Goal: Task Accomplishment & Management: Contribute content

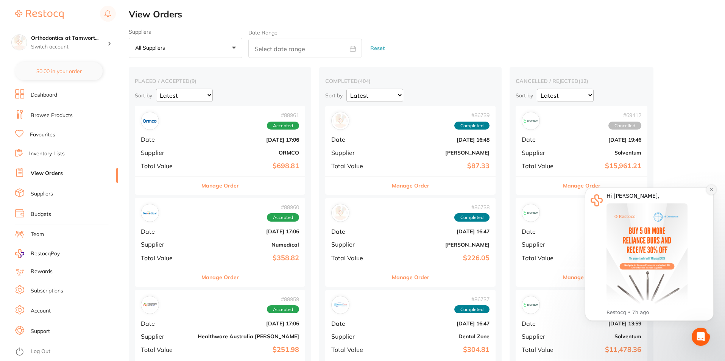
click at [707, 191] on button "Dismiss notification" at bounding box center [711, 190] width 10 height 10
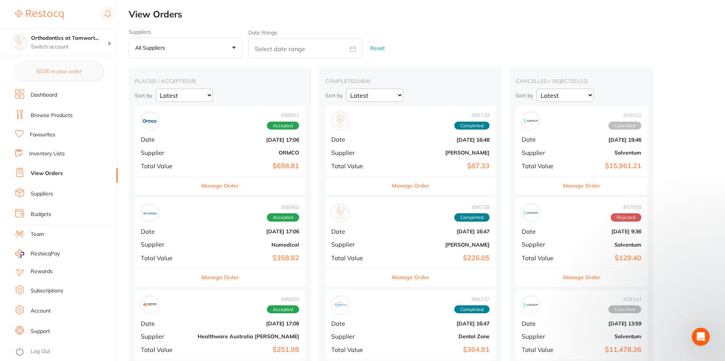
click at [47, 119] on li "Browse Products" at bounding box center [66, 115] width 103 height 11
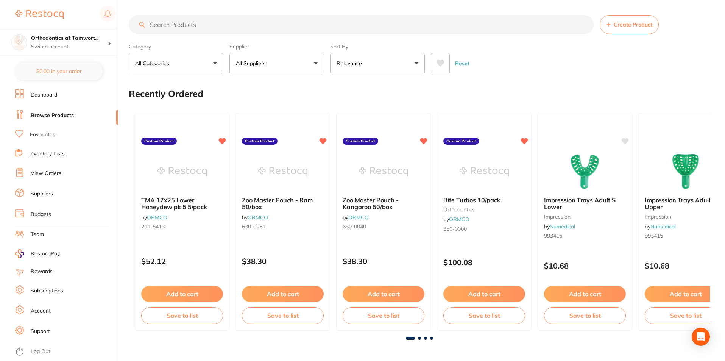
click at [218, 28] on input "search" at bounding box center [361, 24] width 465 height 19
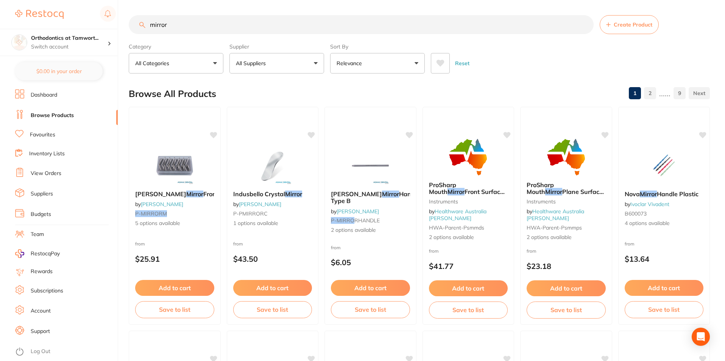
click at [303, 65] on button "All Suppliers" at bounding box center [276, 63] width 95 height 20
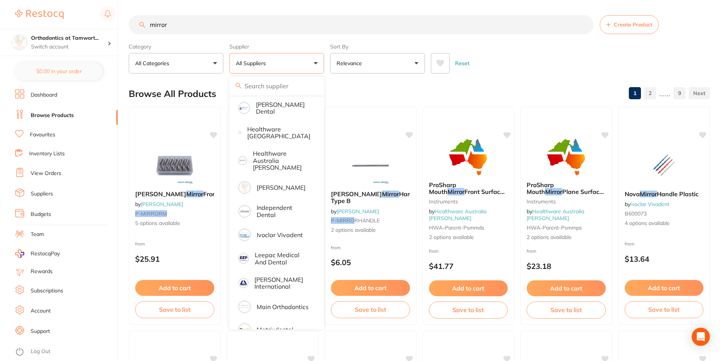
scroll to position [378, 0]
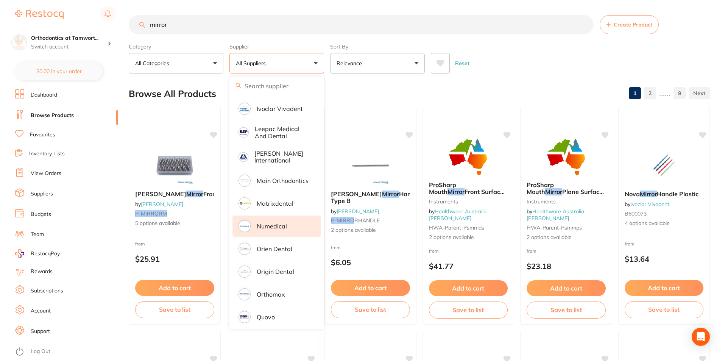
click at [288, 221] on li "Numedical" at bounding box center [276, 225] width 89 height 21
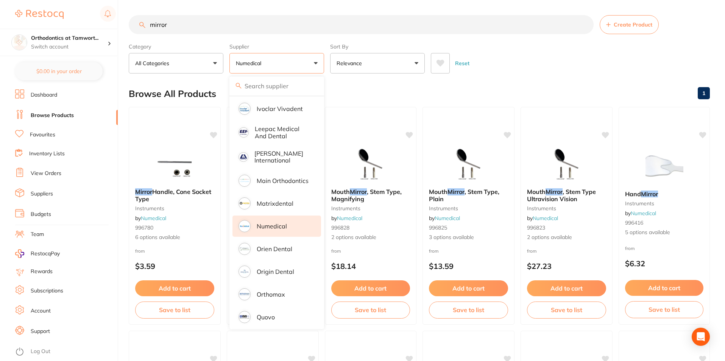
click at [561, 50] on div "Reset" at bounding box center [567, 60] width 273 height 26
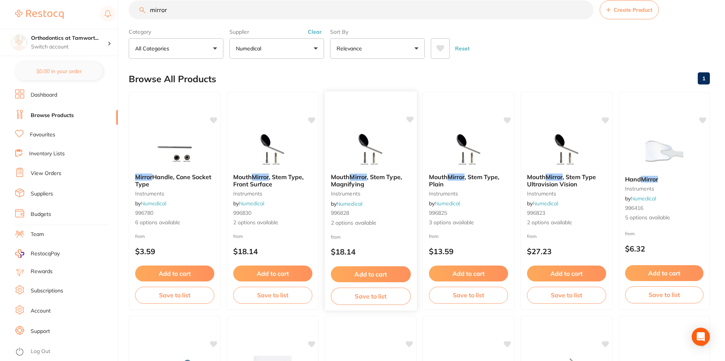
scroll to position [0, 0]
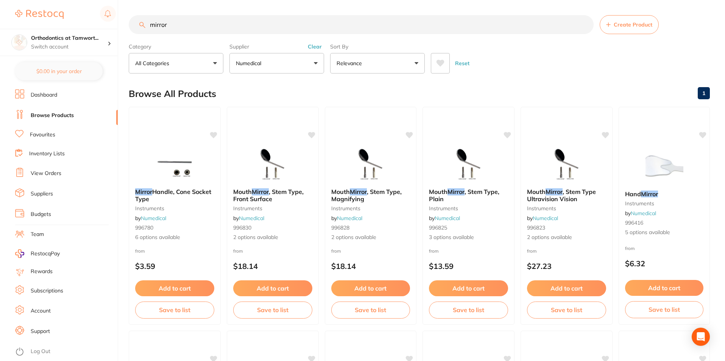
drag, startPoint x: 182, startPoint y: 25, endPoint x: 143, endPoint y: 28, distance: 39.1
click at [143, 28] on div "mirror Create Product" at bounding box center [419, 24] width 581 height 19
type input "photo"
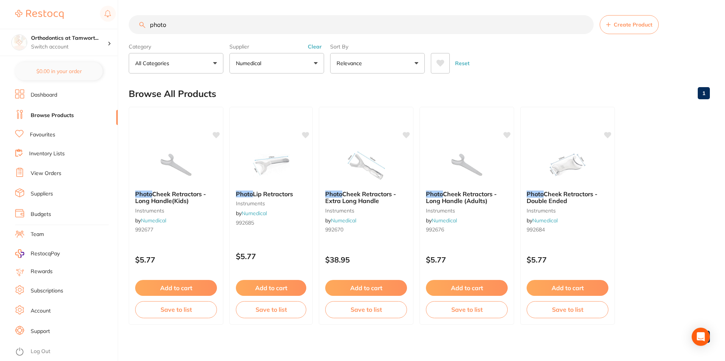
drag, startPoint x: 174, startPoint y: 24, endPoint x: 136, endPoint y: 25, distance: 38.2
click at [136, 25] on input "photo" at bounding box center [361, 24] width 465 height 19
click at [282, 60] on button "Numedical" at bounding box center [276, 63] width 95 height 20
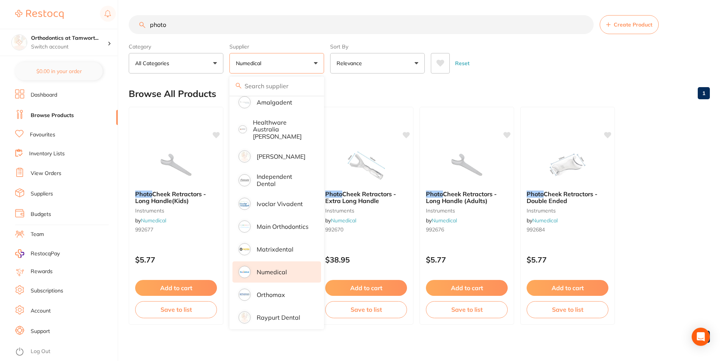
click at [295, 66] on button "Numedical" at bounding box center [276, 63] width 95 height 20
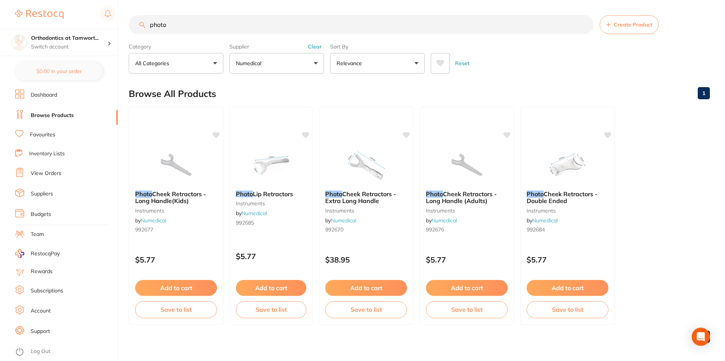
click at [313, 49] on button "Clear" at bounding box center [314, 46] width 19 height 7
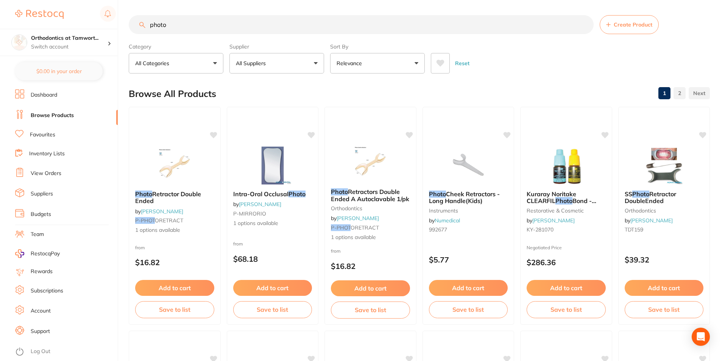
click at [183, 31] on input "photo" at bounding box center [361, 24] width 465 height 19
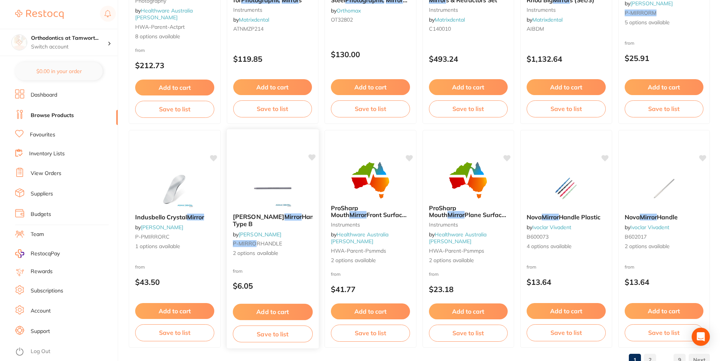
scroll to position [1792, 0]
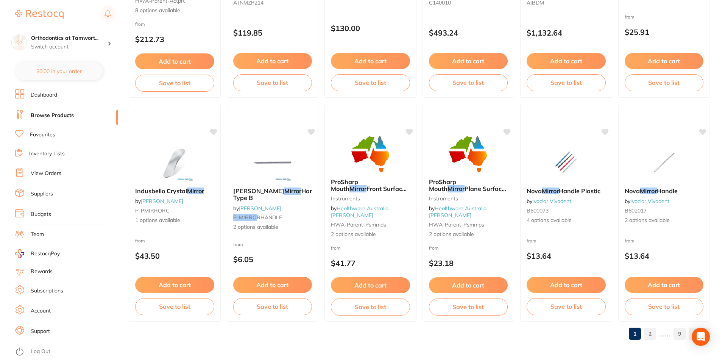
type input "photography mirror"
click at [653, 334] on link "2" at bounding box center [650, 333] width 12 height 15
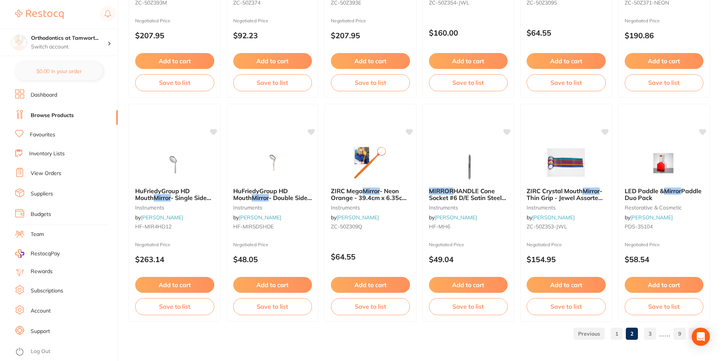
click at [653, 332] on link "3" at bounding box center [650, 333] width 12 height 15
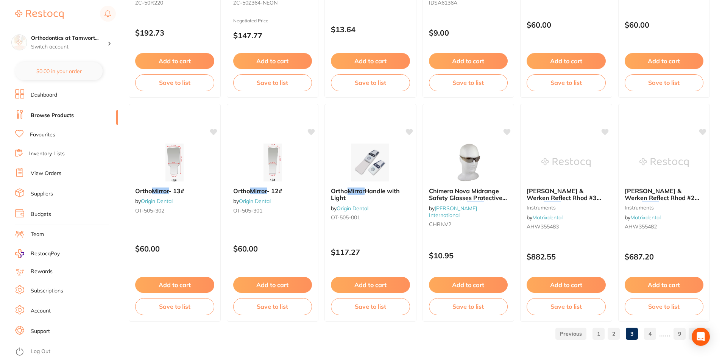
click at [650, 331] on link "4" at bounding box center [650, 333] width 12 height 15
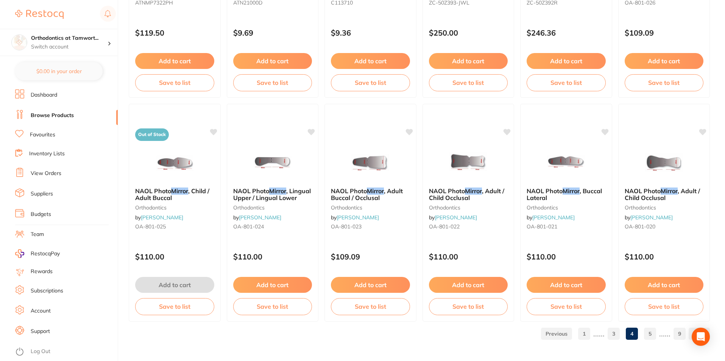
click at [650, 335] on link "5" at bounding box center [650, 333] width 12 height 15
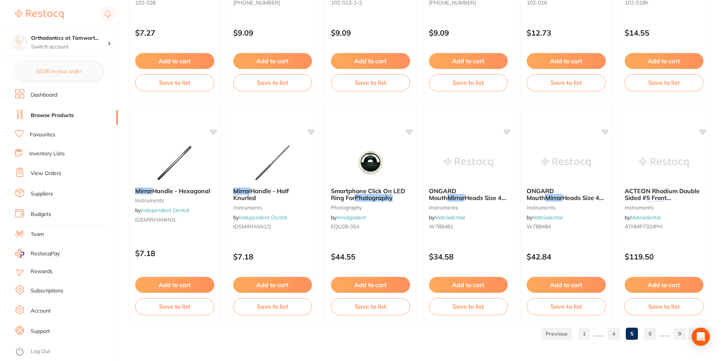
click at [654, 334] on link "6" at bounding box center [650, 333] width 12 height 15
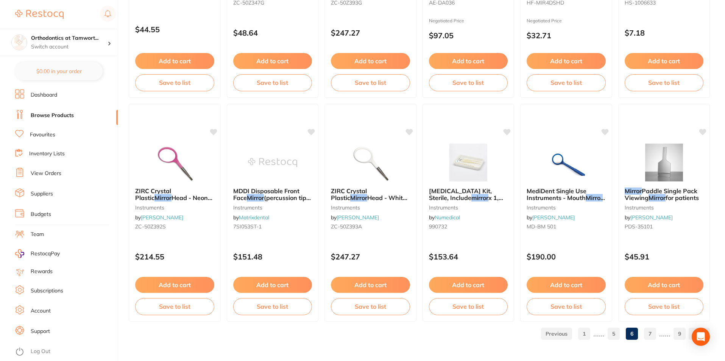
click at [649, 335] on link "7" at bounding box center [650, 333] width 12 height 15
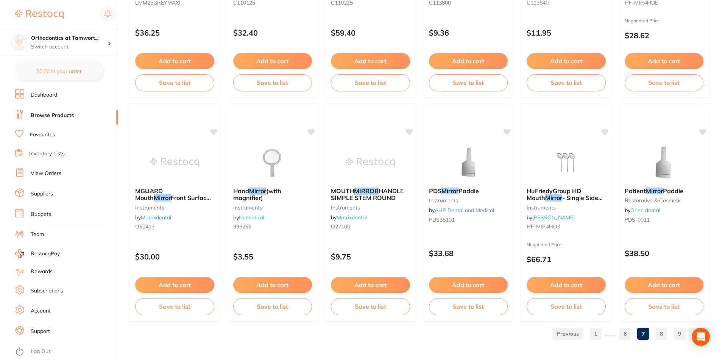
click at [662, 334] on link "8" at bounding box center [661, 333] width 12 height 15
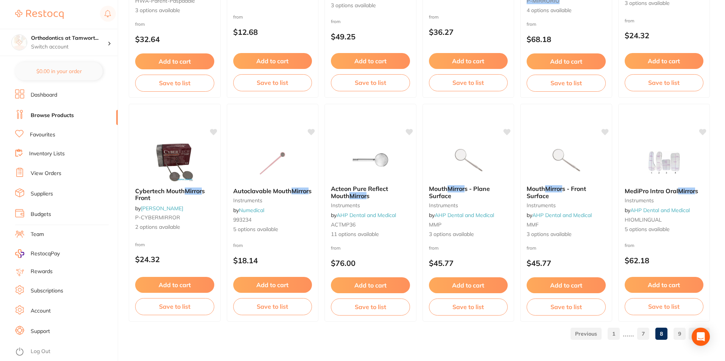
click at [681, 335] on link "9" at bounding box center [679, 333] width 12 height 15
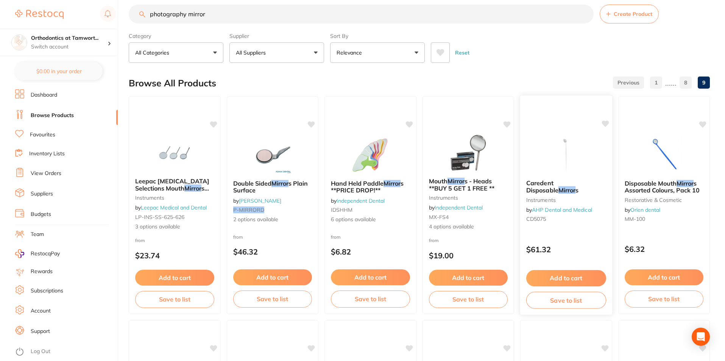
scroll to position [0, 0]
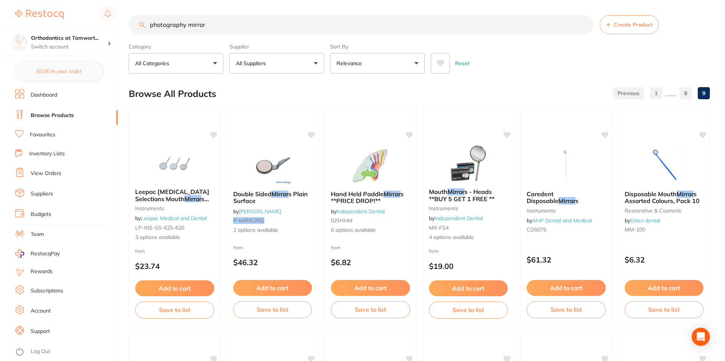
click at [41, 112] on link "Browse Products" at bounding box center [52, 116] width 43 height 8
click at [64, 115] on link "Browse Products" at bounding box center [52, 116] width 43 height 8
click at [625, 32] on button "Create Product" at bounding box center [628, 24] width 59 height 19
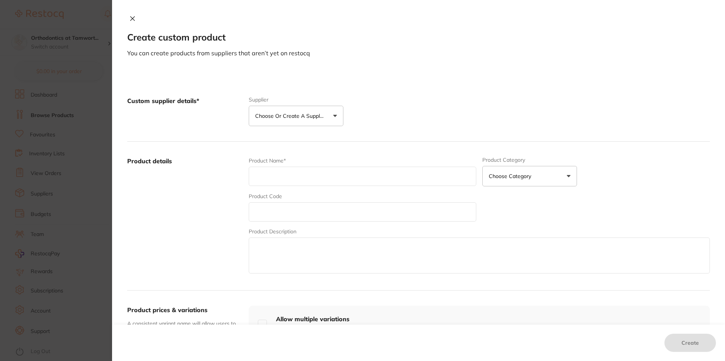
click at [334, 118] on button "Choose or create a supplier" at bounding box center [296, 116] width 95 height 20
click at [306, 115] on p "Choose or create a supplier" at bounding box center [291, 116] width 72 height 8
click at [309, 117] on p "Choose or create a supplier" at bounding box center [291, 116] width 72 height 8
click at [390, 88] on div "Custom supplier details* Supplier Choose or create a supplier Create custom sup…" at bounding box center [418, 111] width 582 height 60
click at [129, 19] on icon at bounding box center [132, 19] width 6 height 6
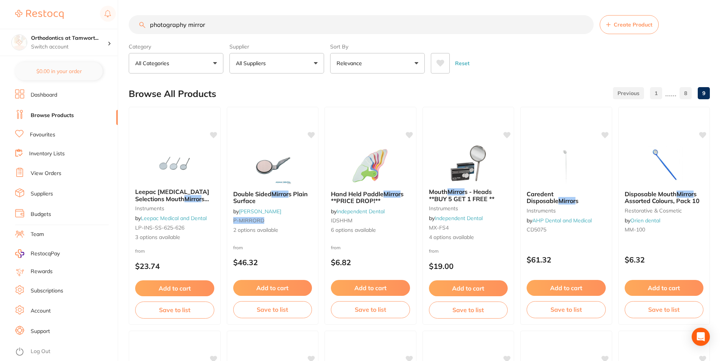
click at [520, 63] on div "Reset" at bounding box center [567, 60] width 273 height 26
click at [292, 65] on button "All Suppliers" at bounding box center [276, 63] width 95 height 20
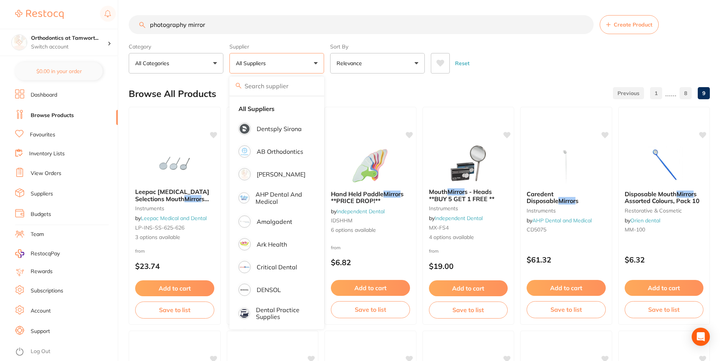
drag, startPoint x: 213, startPoint y: 26, endPoint x: 148, endPoint y: 27, distance: 65.1
click at [148, 27] on input "photography mirror" at bounding box center [361, 24] width 465 height 19
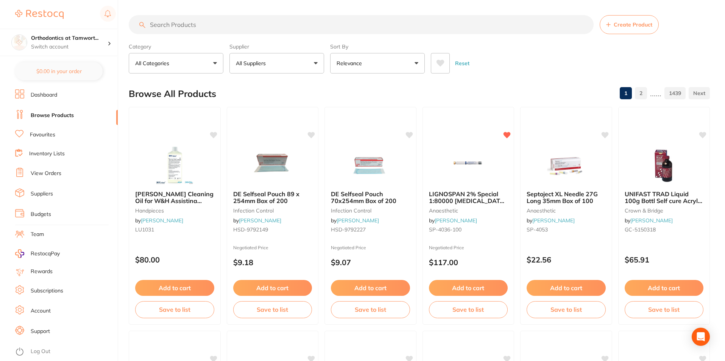
click at [634, 20] on button "Create Product" at bounding box center [628, 24] width 59 height 19
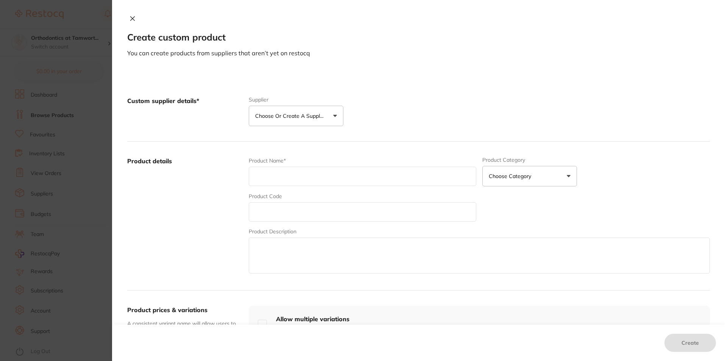
click at [320, 118] on p "Choose or create a supplier" at bounding box center [291, 116] width 72 height 8
click at [129, 19] on icon at bounding box center [132, 19] width 6 height 6
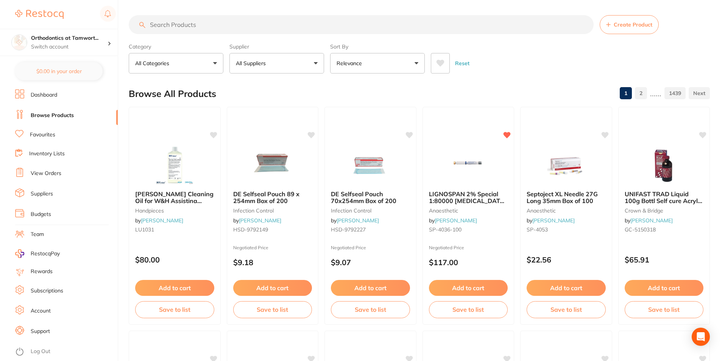
click at [641, 28] on span "Create Product" at bounding box center [632, 25] width 39 height 6
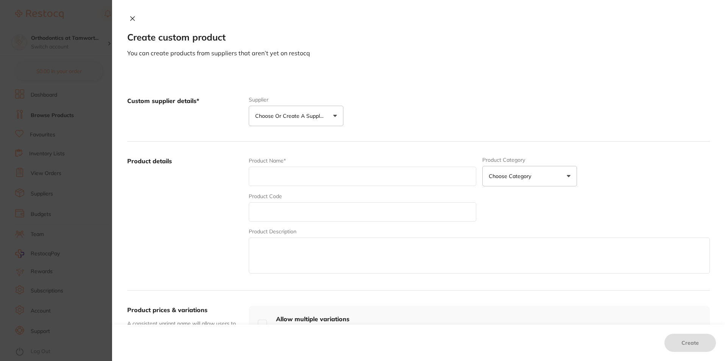
click at [334, 118] on button "Choose or create a supplier" at bounding box center [296, 116] width 95 height 20
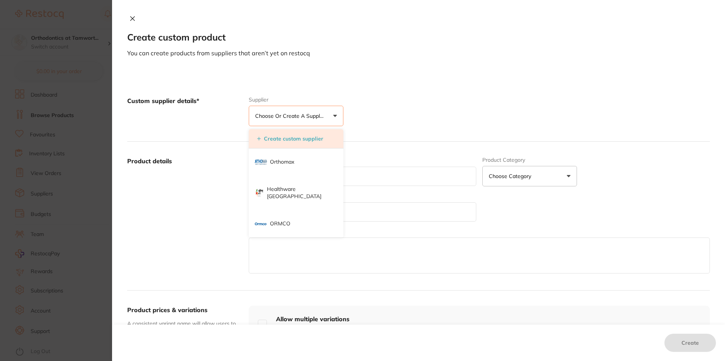
click at [312, 143] on li "Create custom supplier" at bounding box center [296, 138] width 95 height 19
click at [285, 139] on button "Create custom supplier" at bounding box center [290, 138] width 71 height 7
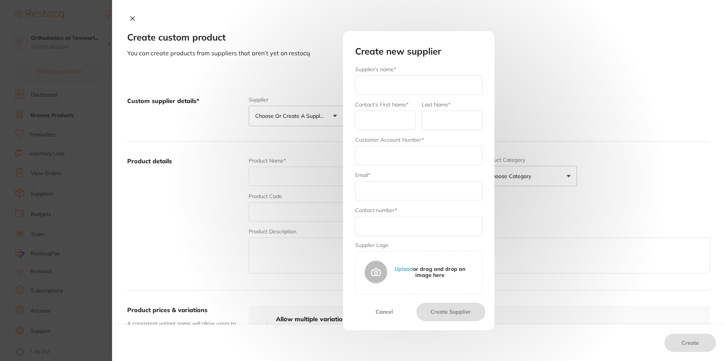
click at [378, 311] on button "Cancel" at bounding box center [384, 311] width 65 height 18
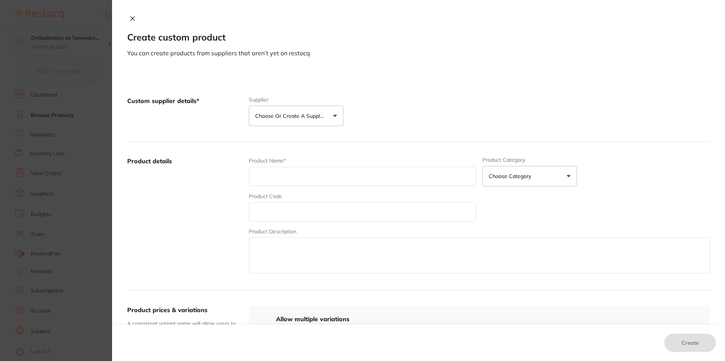
click at [188, 211] on label "Product details" at bounding box center [184, 216] width 115 height 118
click at [525, 174] on p "Choose Category" at bounding box center [510, 176] width 45 height 8
click at [680, 165] on div "Product Category Choose Category 3d Printing Anaesthetic Articulating Burs Cad/…" at bounding box center [595, 172] width 227 height 30
click at [434, 53] on p "You can create products from suppliers that aren’t yet on restocq" at bounding box center [418, 53] width 582 height 8
click at [131, 19] on icon at bounding box center [133, 19] width 4 height 4
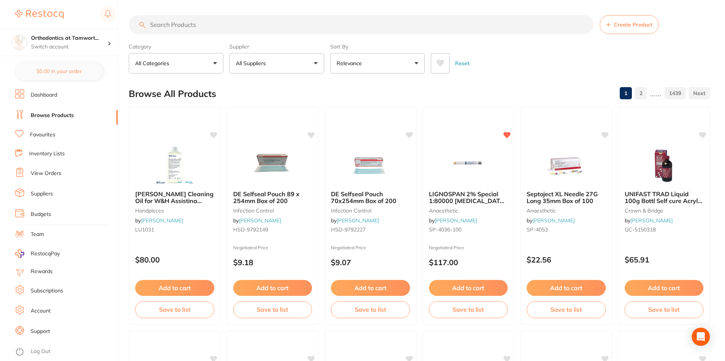
click at [578, 54] on div "Reset" at bounding box center [567, 60] width 273 height 26
click at [418, 68] on button "Relevance" at bounding box center [377, 63] width 95 height 20
click at [174, 28] on input "search" at bounding box center [361, 24] width 465 height 19
